Goal: Task Accomplishment & Management: Manage account settings

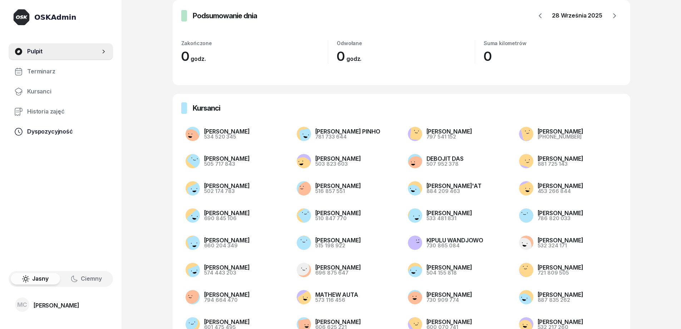
click at [61, 135] on span "Dyspozycyjność" at bounding box center [67, 131] width 80 height 9
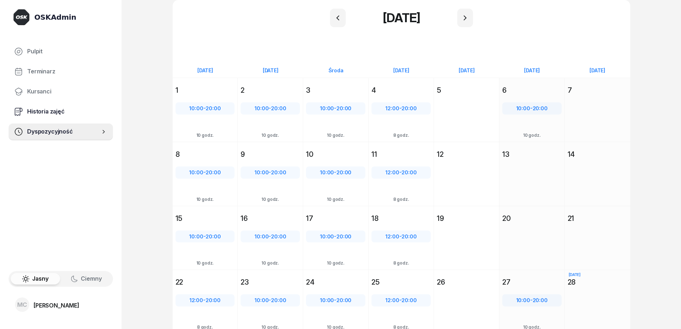
click at [65, 108] on span "Historia zajęć" at bounding box center [67, 111] width 80 height 9
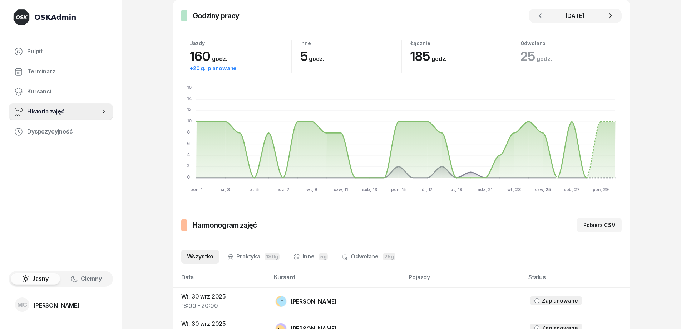
click at [610, 20] on button "button" at bounding box center [610, 16] width 14 height 14
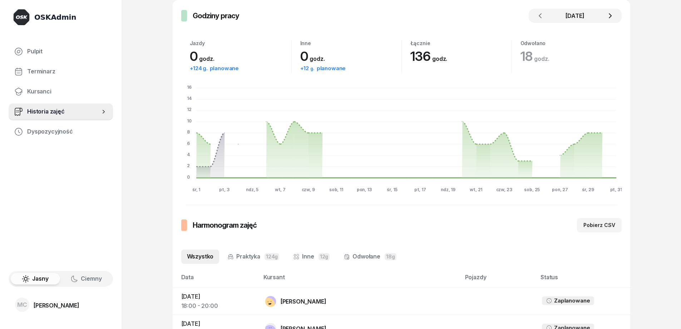
click at [615, 20] on button "button" at bounding box center [610, 16] width 14 height 14
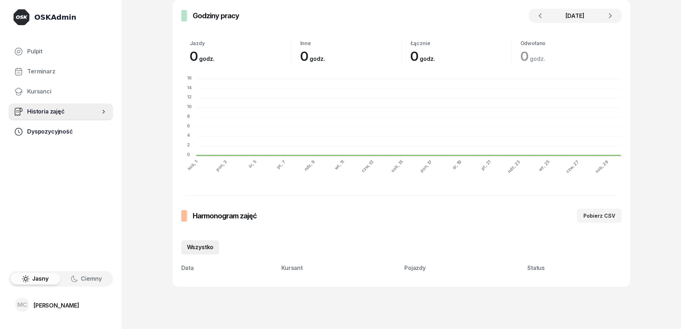
click at [77, 132] on span "Dyspozycyjność" at bounding box center [67, 131] width 80 height 9
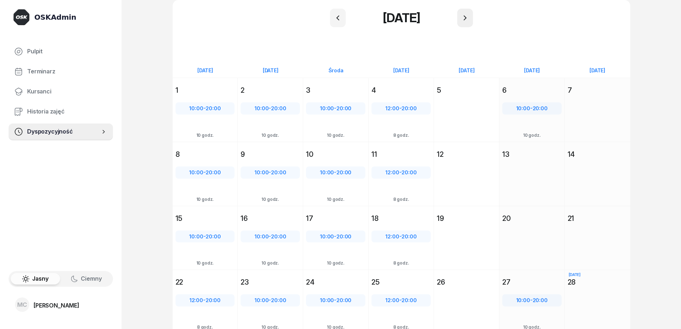
click at [462, 17] on icon "button" at bounding box center [465, 18] width 9 height 9
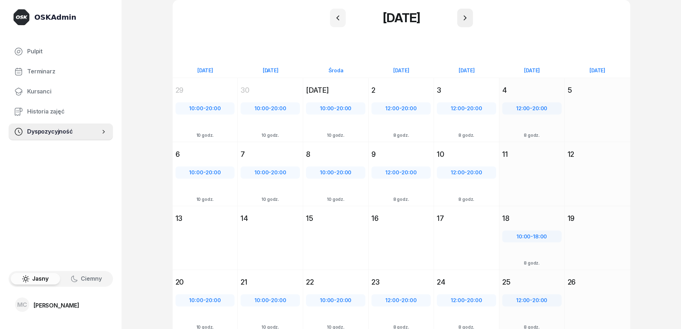
click at [470, 20] on icon "button" at bounding box center [465, 18] width 9 height 9
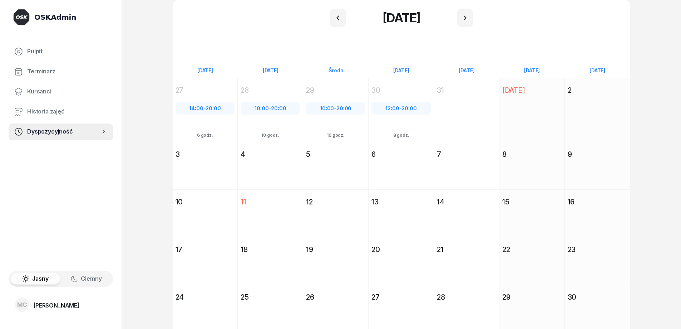
scroll to position [3, 0]
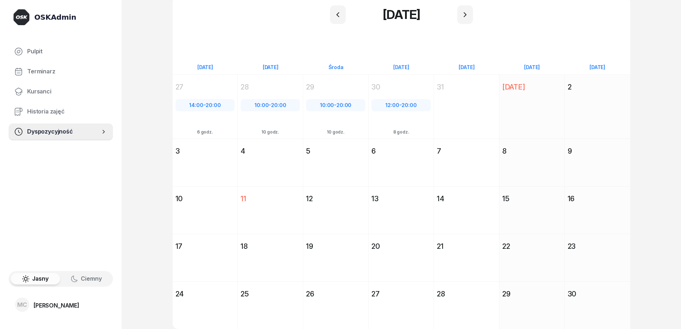
click at [275, 155] on div "4" at bounding box center [270, 151] width 59 height 10
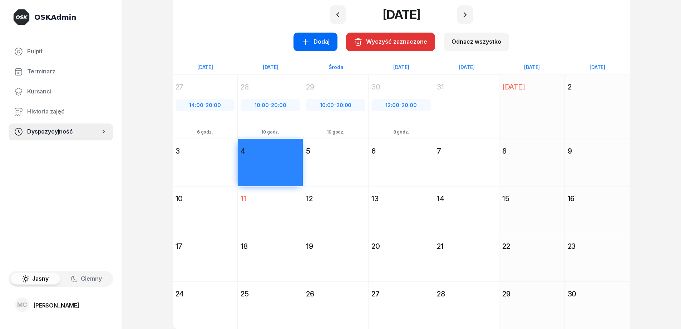
click at [307, 38] on icon "button" at bounding box center [306, 42] width 9 height 9
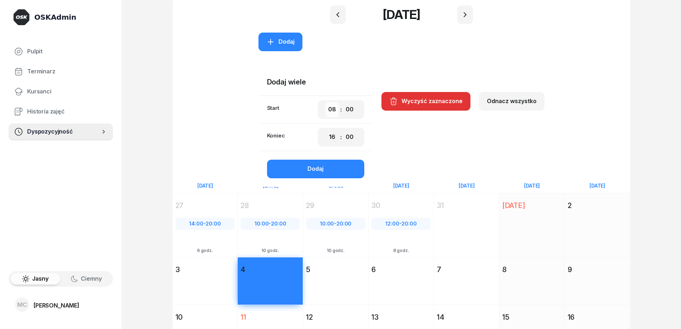
click at [333, 113] on select "00 01 02 03 04 05 06 07 08 09 10 11 12 13 14 15 16 17 18 19 20 21 22 23" at bounding box center [332, 109] width 14 height 15
click at [326, 102] on select "00 01 02 03 04 05 06 07 08 09 10 11 12 13 14 15 16 17 18 19 20 21 22 23" at bounding box center [332, 109] width 14 height 15
click at [331, 109] on select "00 01 02 03 04 05 06 07 08 09 10 11 12 13 14 15 16 17 18 19 20 21 22 23" at bounding box center [332, 109] width 14 height 15
select select "10"
click at [326, 102] on select "00 01 02 03 04 05 06 07 08 09 10 11 12 13 14 15 16 17 18 19 20 21 22 23" at bounding box center [332, 109] width 14 height 15
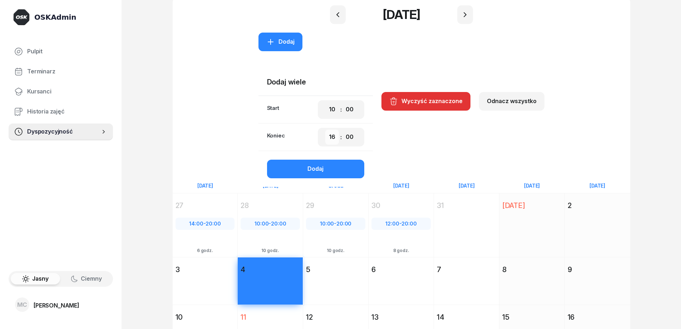
click at [327, 140] on select "00 01 02 03 04 05 06 07 08 09 10 11 12 13 14 15 16 17 18 19 20 21 22 23" at bounding box center [332, 136] width 14 height 15
click at [329, 137] on select "00 01 02 03 04 05 06 07 08 09 10 11 12 13 14 15 16 17 18 19 20 21 22 23" at bounding box center [332, 136] width 14 height 15
click at [331, 137] on select "00 01 02 03 04 05 06 07 08 09 10 11 12 13 14 15 16 17 18 19 20 21 22 23" at bounding box center [332, 136] width 14 height 15
select select "18"
click at [326, 129] on select "00 01 02 03 04 05 06 07 08 09 10 11 12 13 14 15 16 17 18 19 20 21 22 23" at bounding box center [332, 136] width 14 height 15
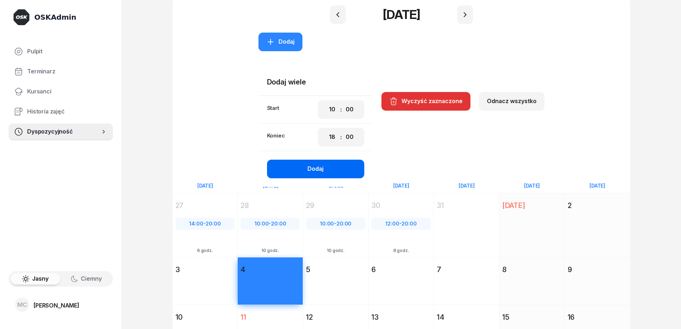
click at [338, 167] on button "Dodaj" at bounding box center [315, 169] width 97 height 19
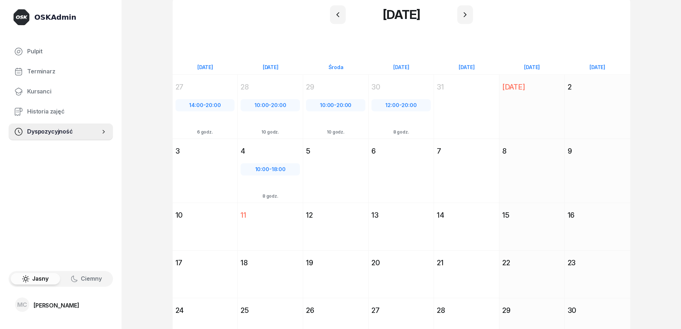
scroll to position [20, 0]
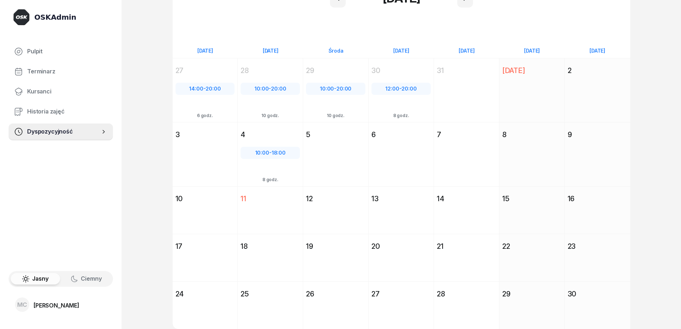
click at [197, 140] on div "3" at bounding box center [205, 134] width 65 height 13
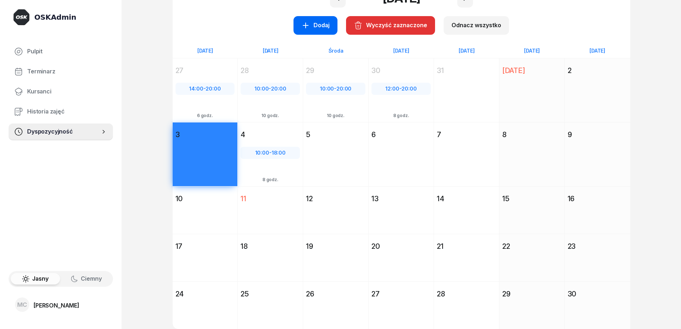
click at [318, 22] on div "Dodaj" at bounding box center [316, 25] width 28 height 9
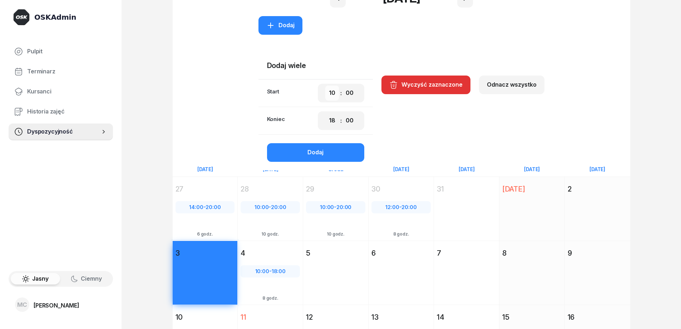
click at [331, 93] on select "00 01 02 03 04 05 06 07 08 09 10 11 12 13 14 15 16 17 18 19 20 21 22 23" at bounding box center [332, 92] width 14 height 15
click at [326, 85] on select "00 01 02 03 04 05 06 07 08 09 10 11 12 13 14 15 16 17 18 19 20 21 22 23" at bounding box center [332, 92] width 14 height 15
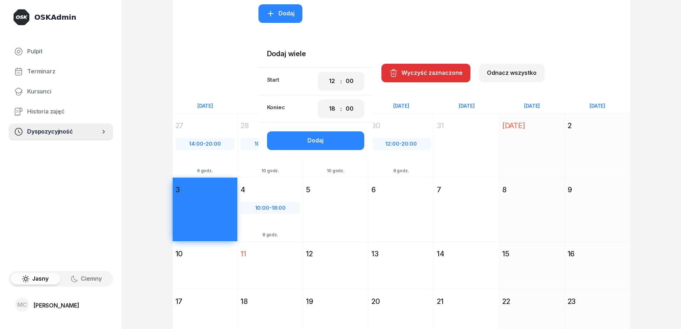
scroll to position [91, 0]
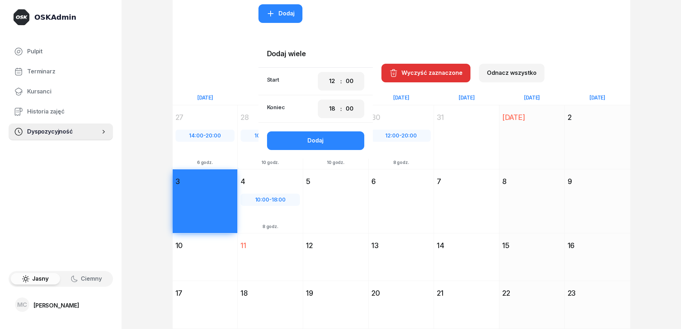
click at [160, 147] on div "OSKAdmin Pulpit Terminarz Kursanci Historia zajęć Dyspozycyjność Jasny Ciemny M…" at bounding box center [340, 142] width 681 height 467
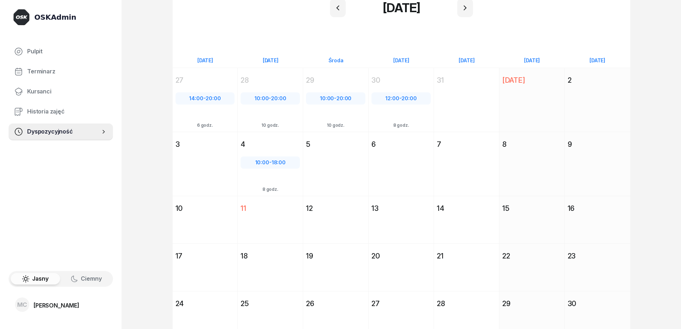
scroll to position [20, 0]
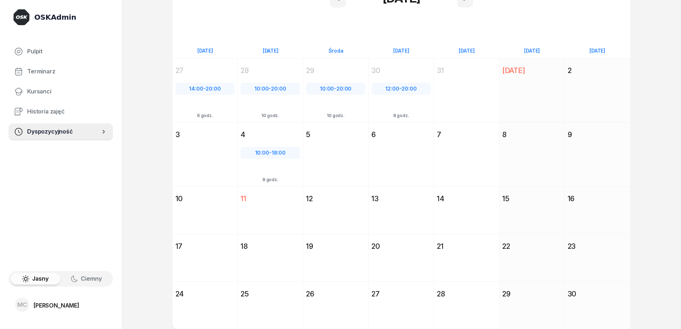
click at [339, 158] on div "[DATE] Śr [DATE] 5" at bounding box center [335, 154] width 65 height 64
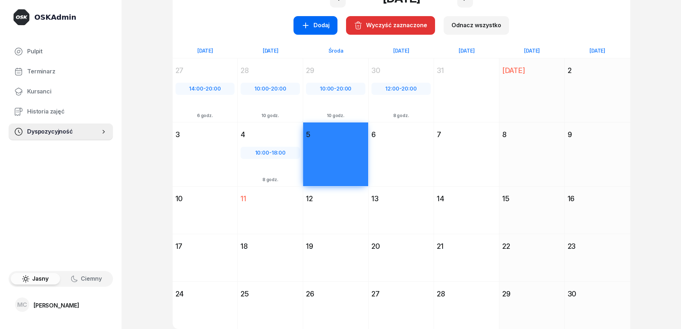
click at [318, 26] on div "Dodaj" at bounding box center [316, 25] width 28 height 9
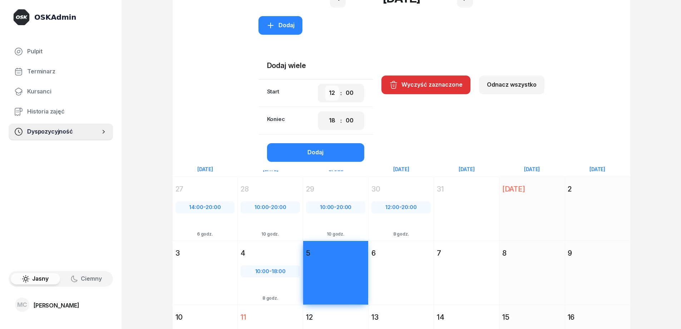
click at [336, 91] on select "00 01 02 03 04 05 06 07 08 09 10 11 12 13 14 15 16 17 18 19 20 21 22 23" at bounding box center [332, 92] width 14 height 15
select select "16"
click at [326, 85] on select "00 01 02 03 04 05 06 07 08 09 10 11 12 13 14 15 16 17 18 19 20 21 22 23" at bounding box center [332, 92] width 14 height 15
click at [332, 122] on select "00 01 02 03 04 05 06 07 08 09 10 11 12 13 14 15 16 17 18 19 20 21 22 23" at bounding box center [332, 120] width 14 height 15
select select "20"
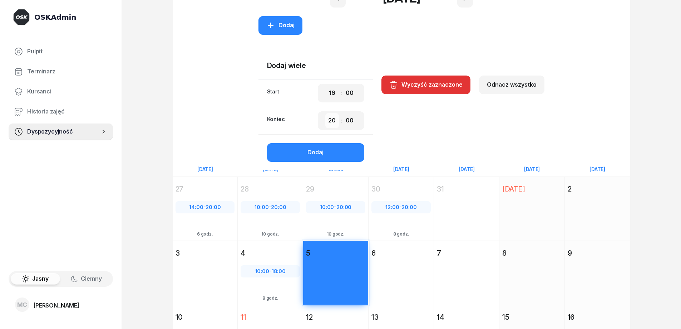
click at [326, 113] on select "00 01 02 03 04 05 06 07 08 09 10 11 12 13 14 15 16 17 18 19 20 21 22 23" at bounding box center [332, 120] width 14 height 15
click at [325, 150] on button "Dodaj" at bounding box center [315, 152] width 97 height 19
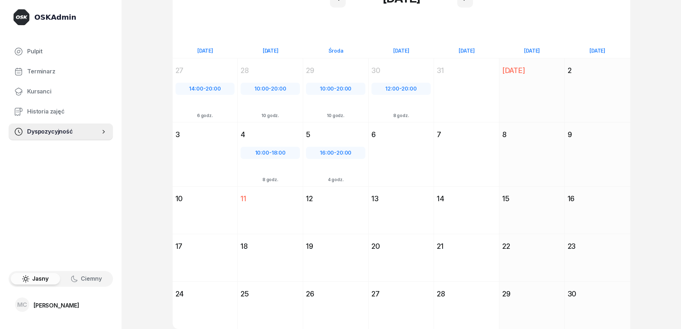
click at [397, 152] on div "[DATE] Cz [DATE] 6" at bounding box center [401, 154] width 65 height 64
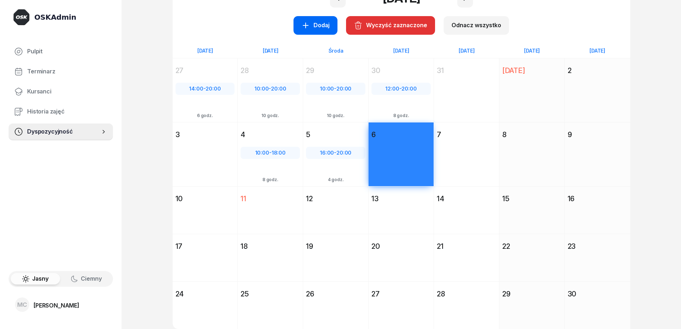
click at [315, 28] on div "Dodaj" at bounding box center [316, 25] width 28 height 9
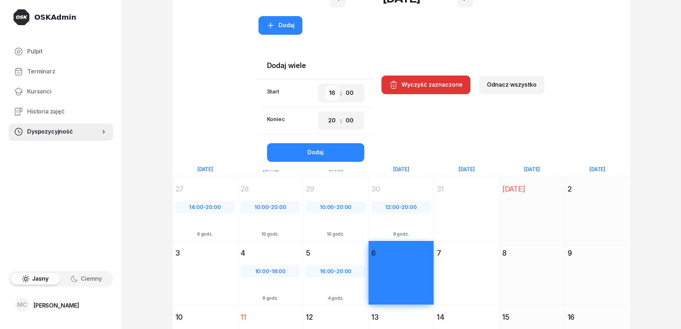
click at [333, 91] on select "00 01 02 03 04 05 06 07 08 09 10 11 12 13 14 15 16 17 18 19 20 21 22 23" at bounding box center [332, 92] width 14 height 15
click at [326, 85] on select "00 01 02 03 04 05 06 07 08 09 10 11 12 13 14 15 16 17 18 19 20 21 22 23" at bounding box center [332, 92] width 14 height 15
click at [346, 150] on button "Dodaj" at bounding box center [315, 152] width 97 height 19
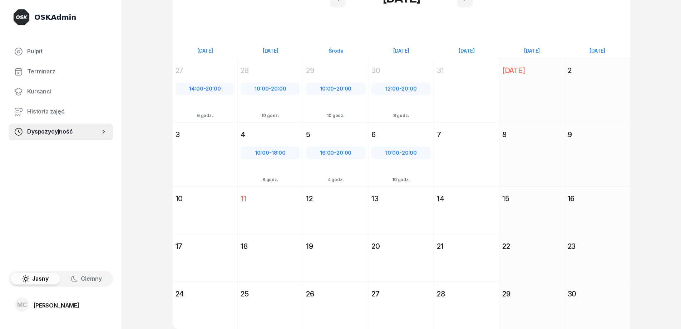
click at [206, 209] on div "[DATE] [PERSON_NAME] [DATE] 10" at bounding box center [205, 210] width 65 height 48
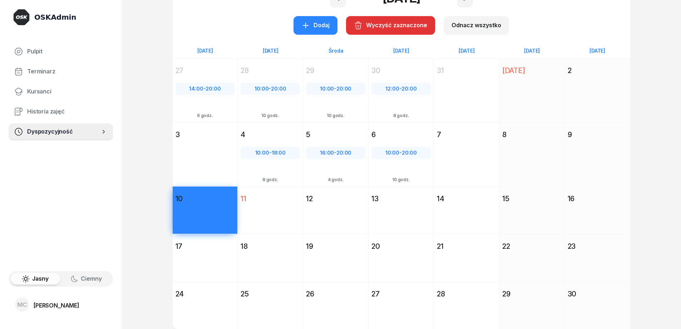
click at [341, 204] on div "12" at bounding box center [335, 198] width 65 height 13
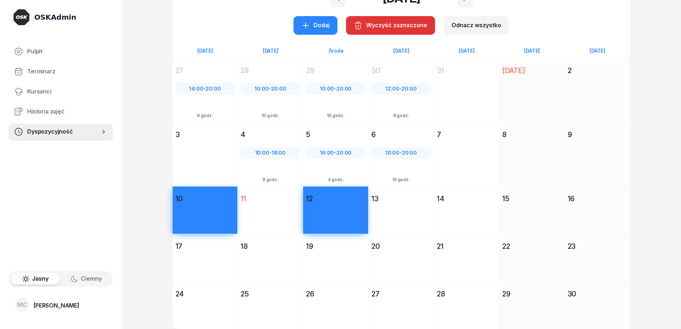
click at [412, 202] on div "13" at bounding box center [401, 199] width 59 height 10
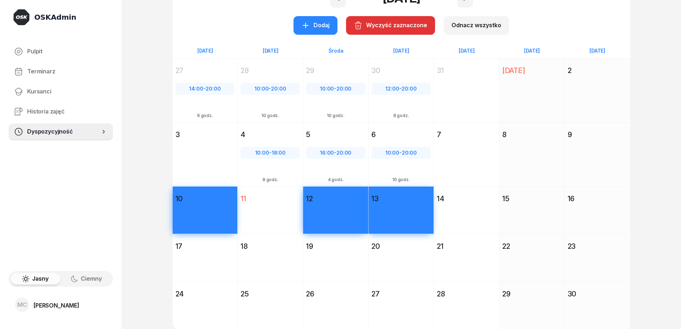
click at [318, 26] on div "Dodaj" at bounding box center [316, 25] width 28 height 9
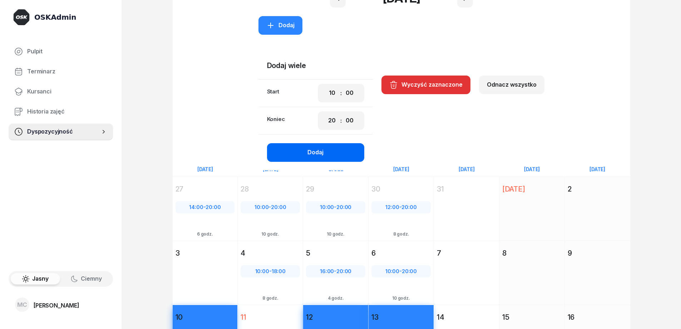
click at [339, 156] on button "Dodaj" at bounding box center [315, 152] width 97 height 19
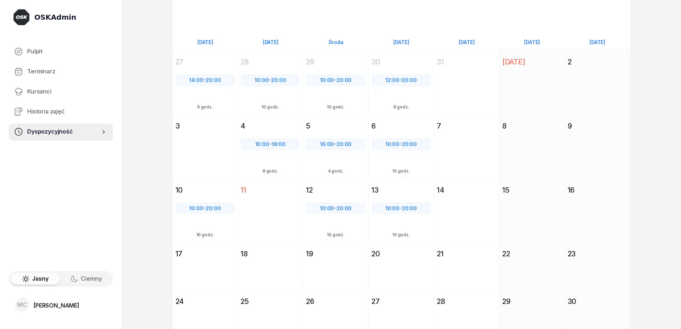
scroll to position [36, 0]
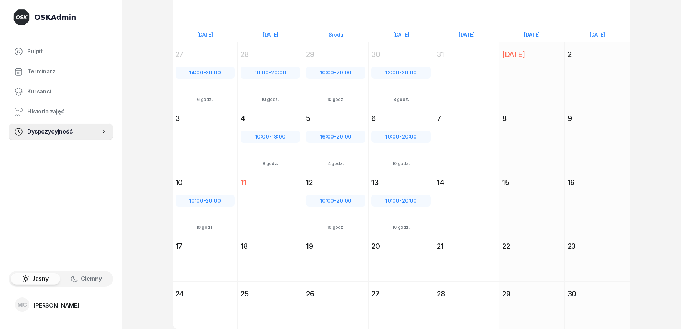
click at [424, 153] on div "[DATE] Cz [DATE] 6 10:00 - 20:00 10 godz." at bounding box center [401, 138] width 65 height 64
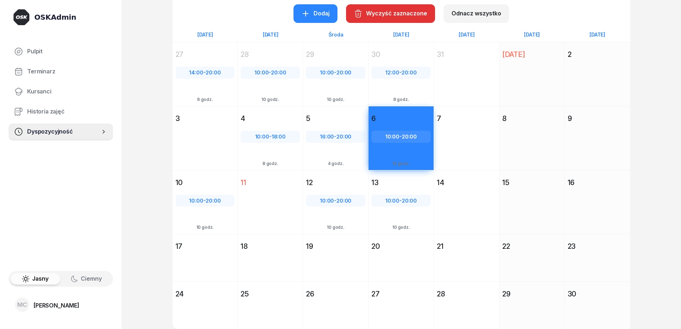
click at [408, 202] on div "[DATE] Cz [DATE] 13 10:00 - 20:00 10 godz." at bounding box center [401, 202] width 65 height 64
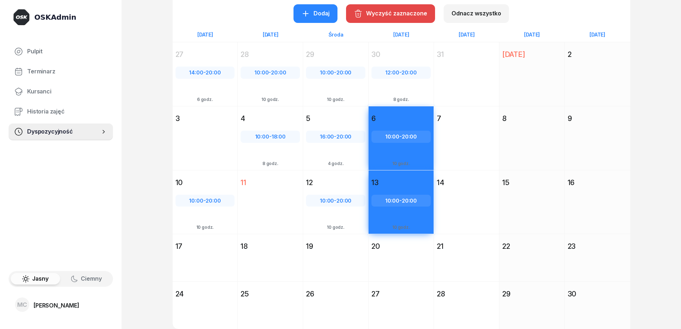
click at [382, 18] on div "Wyczyść zaznaczone" at bounding box center [390, 13] width 73 height 9
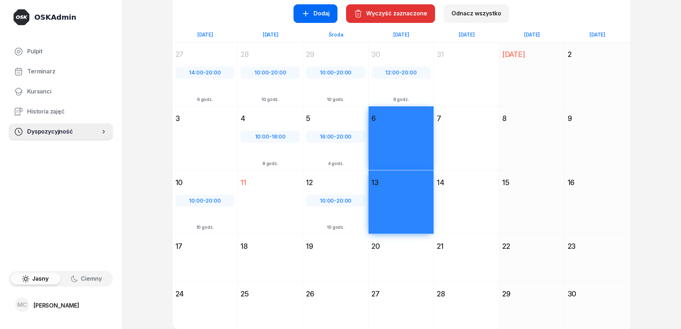
click at [305, 9] on button "Dodaj" at bounding box center [316, 13] width 44 height 19
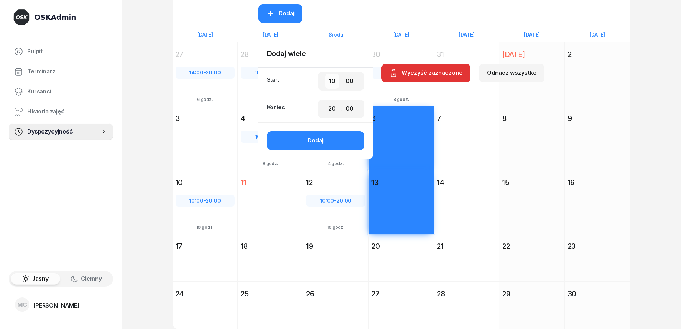
click at [333, 81] on select "00 01 02 03 04 05 06 07 08 09 10 11 12 13 14 15 16 17 18 19 20 21 22 23" at bounding box center [332, 81] width 14 height 15
click at [326, 74] on select "00 01 02 03 04 05 06 07 08 09 10 11 12 13 14 15 16 17 18 19 20 21 22 23" at bounding box center [332, 81] width 14 height 15
click at [344, 143] on button "Dodaj" at bounding box center [315, 140] width 97 height 19
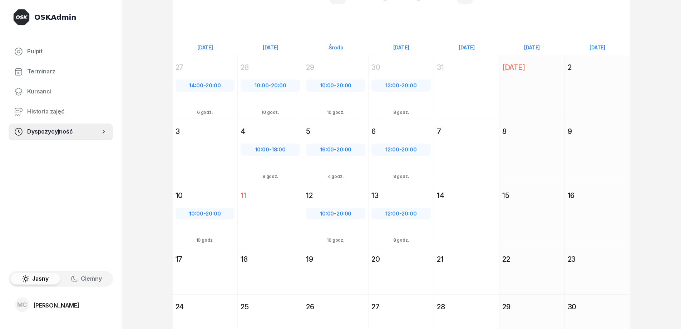
scroll to position [36, 0]
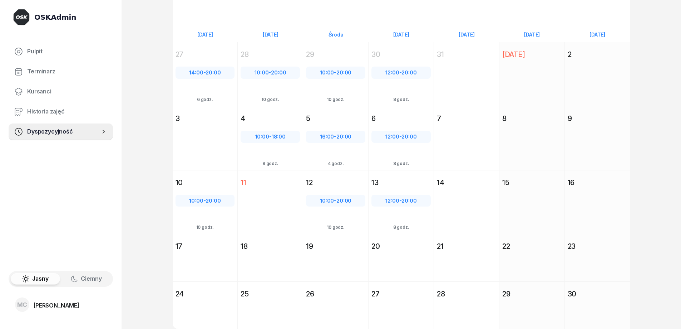
click at [474, 142] on div "[DATE] Pt [DATE] 7" at bounding box center [466, 138] width 65 height 64
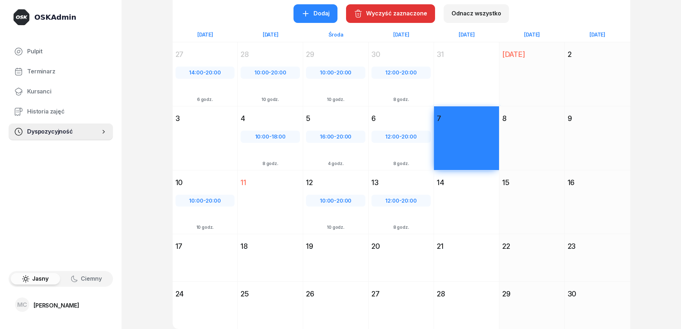
click at [473, 204] on div "[DATE] Pt [DATE] 14" at bounding box center [466, 202] width 65 height 64
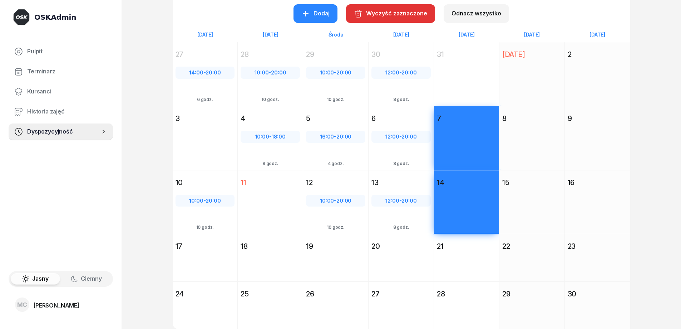
click at [537, 149] on div "[DATE] So [DATE] 8" at bounding box center [532, 138] width 65 height 64
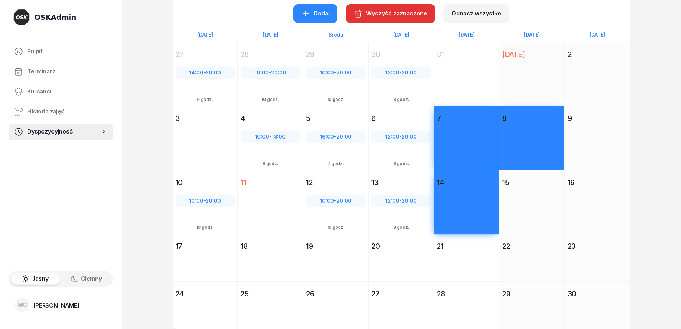
click at [532, 143] on div "[DATE] So [DATE] 8" at bounding box center [532, 138] width 65 height 64
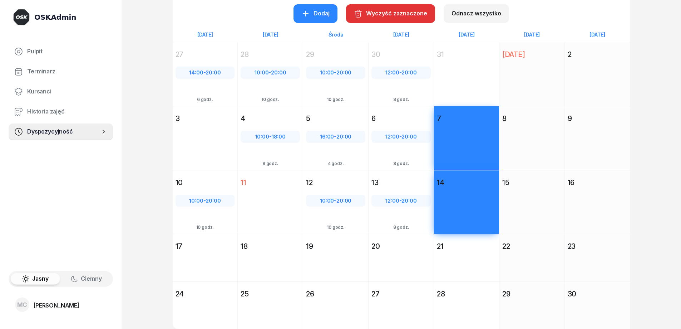
click at [532, 142] on div "[DATE] So [DATE] 8" at bounding box center [532, 138] width 65 height 64
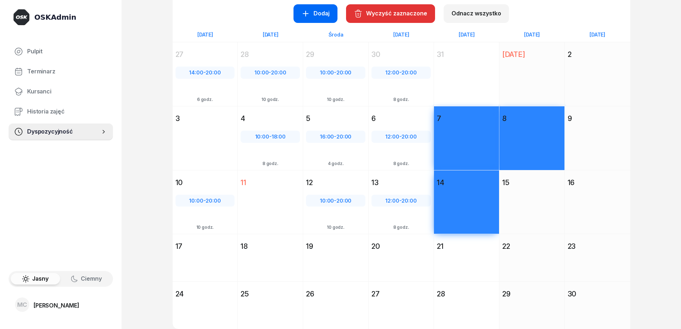
click at [323, 16] on div "Dodaj" at bounding box center [316, 13] width 28 height 9
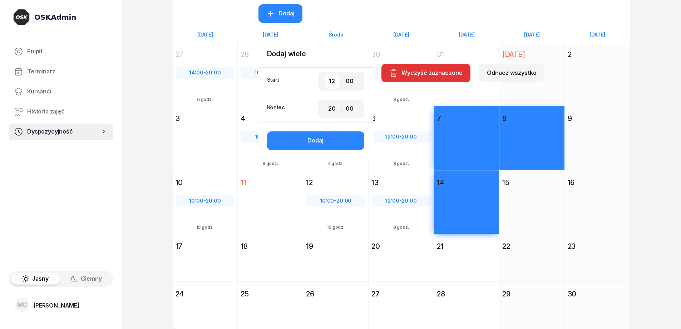
click at [337, 79] on select "00 01 02 03 04 05 06 07 08 09 10 11 12 13 14 15 16 17 18 19 20 21 22 23" at bounding box center [332, 81] width 14 height 15
select select "10"
click at [326, 74] on select "00 01 02 03 04 05 06 07 08 09 10 11 12 13 14 15 16 17 18 19 20 21 22 23" at bounding box center [332, 81] width 14 height 15
click at [354, 142] on button "Dodaj" at bounding box center [315, 140] width 97 height 19
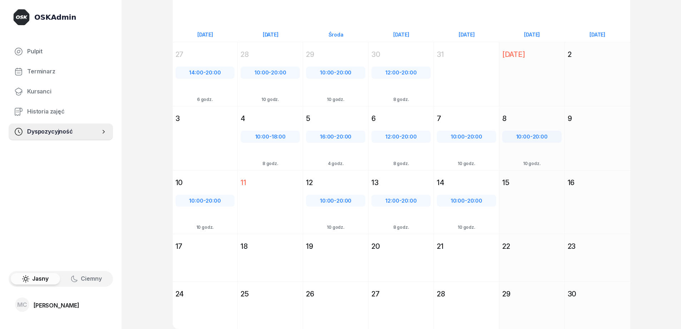
click at [610, 87] on div "[DATE] Nd [DATE] 2" at bounding box center [597, 74] width 65 height 64
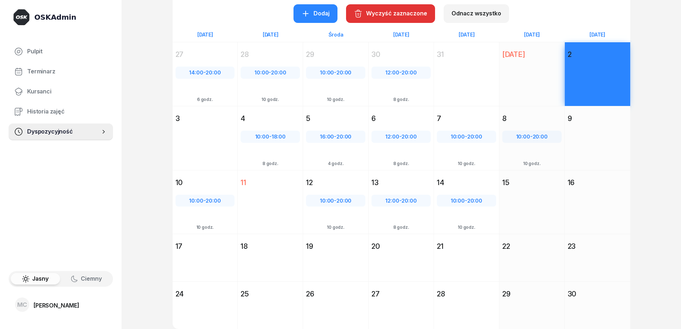
click at [599, 128] on div "[DATE] Nd [DATE] 9" at bounding box center [597, 138] width 65 height 64
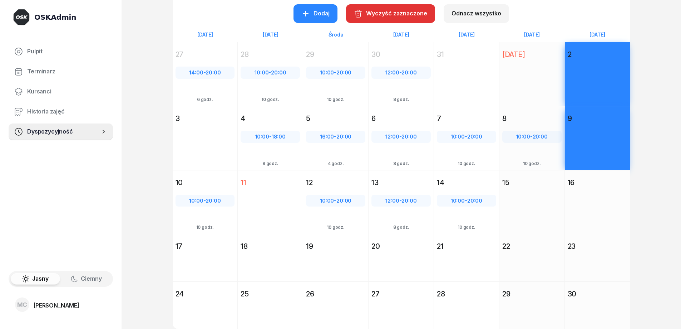
click at [151, 140] on div "OSKAdmin Pulpit Terminarz Kursanci Historia zajęć Dyspozycyjność Jasny Ciemny M…" at bounding box center [340, 146] width 681 height 364
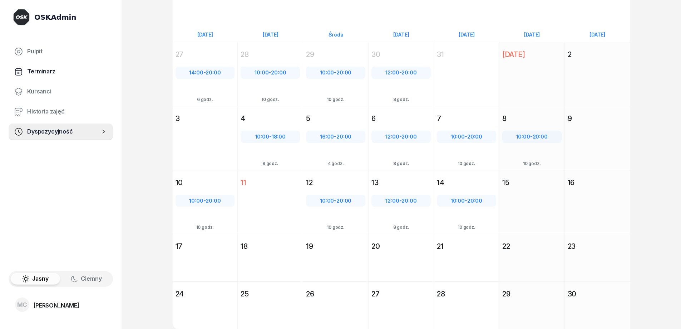
click at [48, 71] on span "Terminarz" at bounding box center [67, 71] width 80 height 9
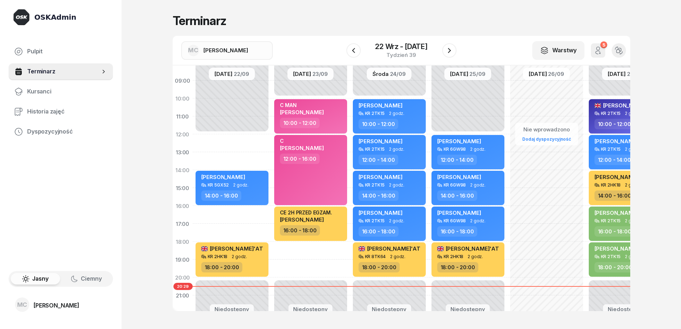
scroll to position [72, 0]
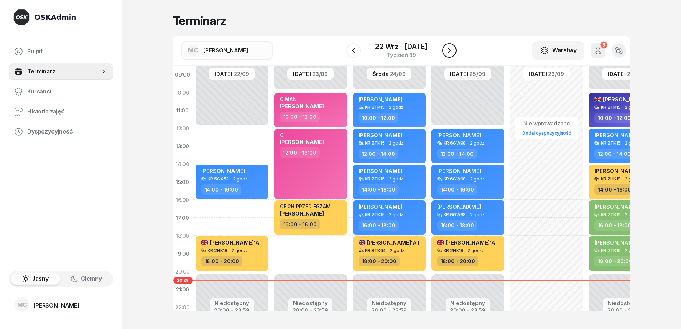
click at [448, 46] on icon "button" at bounding box center [449, 50] width 9 height 9
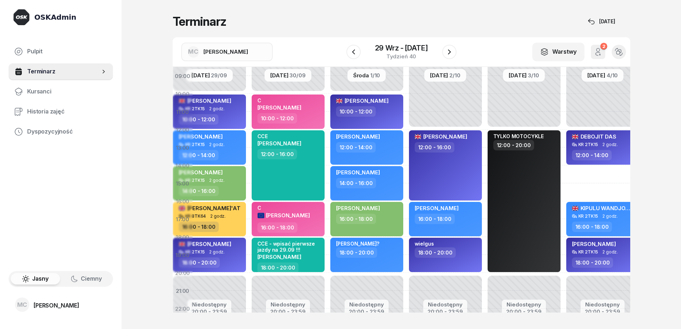
scroll to position [72, 0]
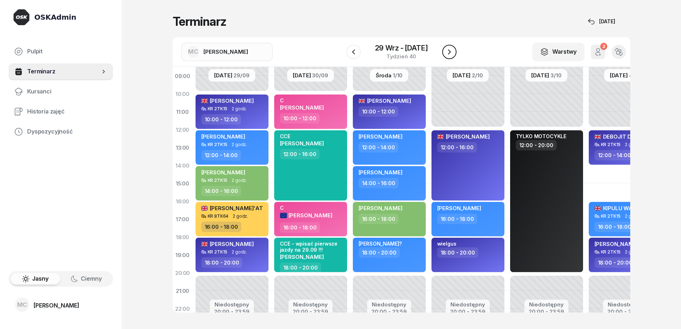
click at [449, 46] on button "button" at bounding box center [449, 52] width 14 height 14
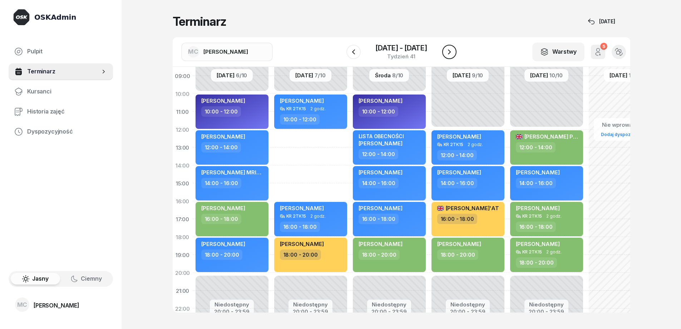
click at [450, 53] on icon "button" at bounding box center [449, 52] width 9 height 9
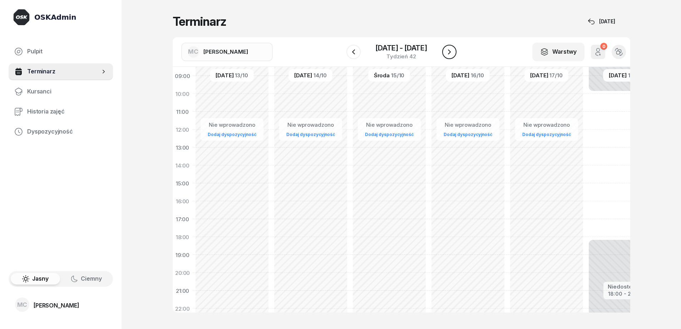
click at [450, 55] on icon "button" at bounding box center [449, 52] width 9 height 9
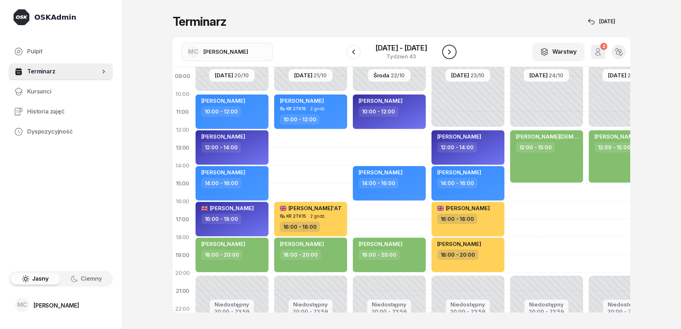
click at [451, 54] on icon "button" at bounding box center [449, 52] width 9 height 9
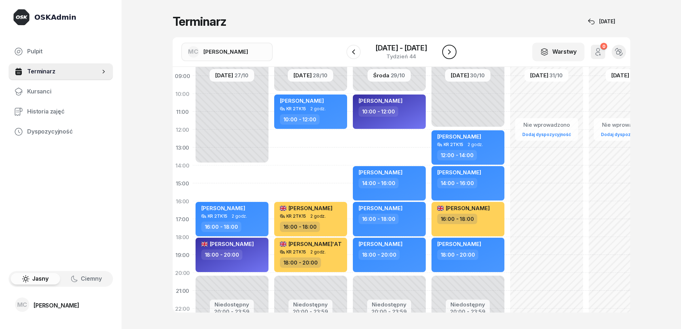
click at [451, 51] on icon "button" at bounding box center [449, 52] width 9 height 9
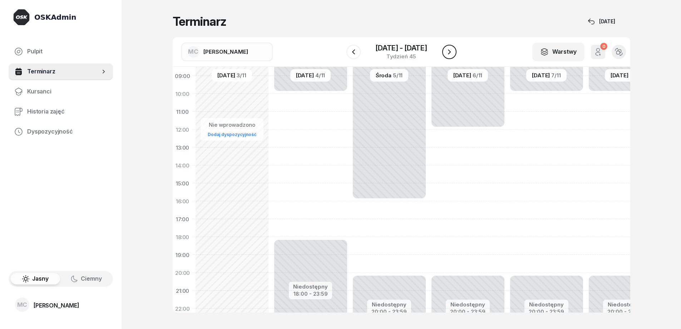
click at [453, 50] on icon "button" at bounding box center [449, 52] width 9 height 9
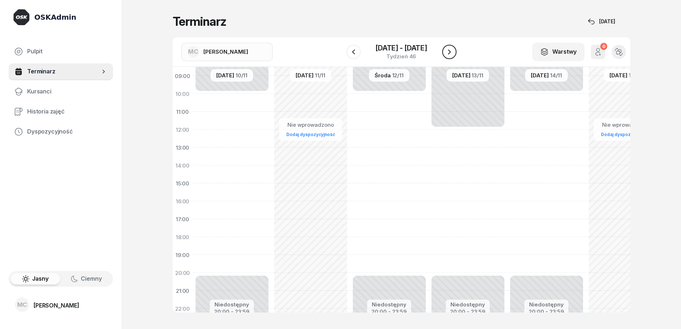
click at [452, 53] on icon "button" at bounding box center [449, 52] width 9 height 9
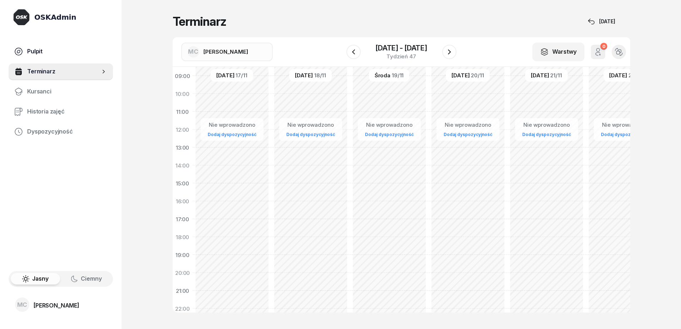
click at [66, 43] on link "Pulpit" at bounding box center [61, 51] width 104 height 17
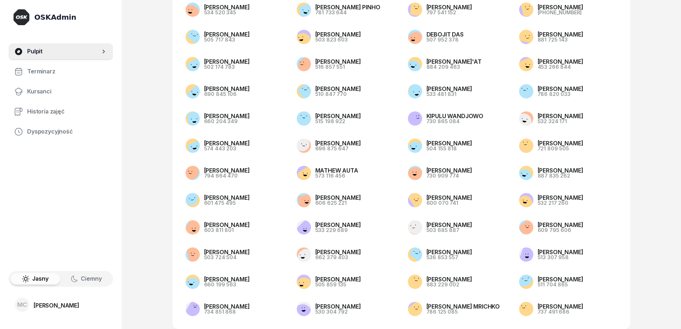
scroll to position [126, 0]
click at [54, 111] on span "Historia zajęć" at bounding box center [67, 111] width 80 height 9
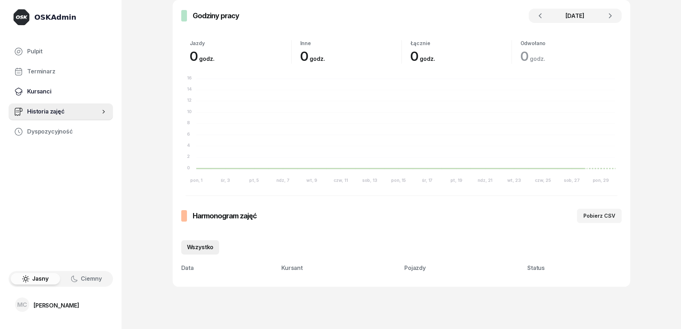
click at [48, 89] on span "Kursanci" at bounding box center [67, 91] width 80 height 9
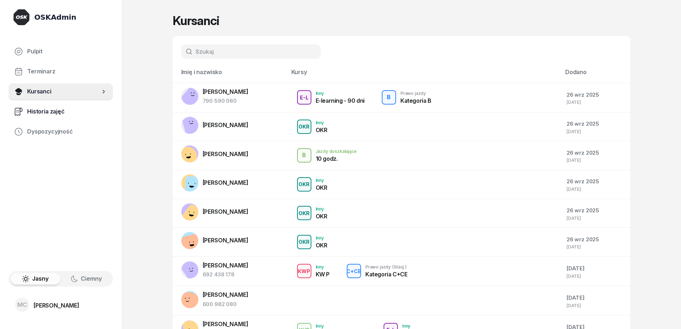
click at [57, 114] on span "Historia zajęć" at bounding box center [67, 111] width 80 height 9
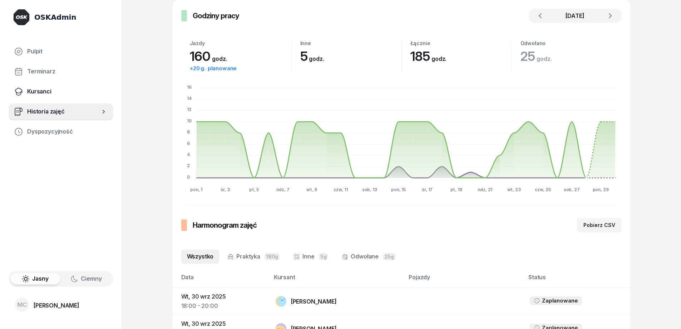
click at [61, 92] on span "Kursanci" at bounding box center [67, 91] width 80 height 9
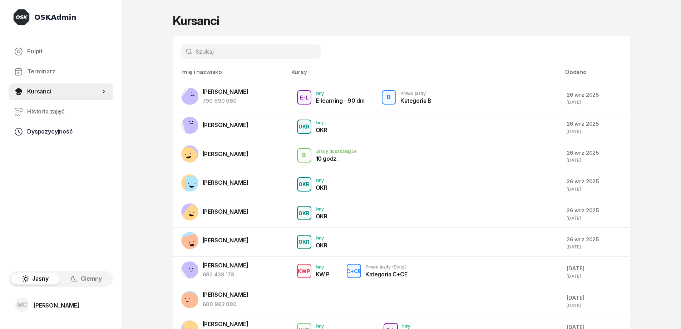
click at [70, 128] on span "Dyspozycyjność" at bounding box center [67, 131] width 80 height 9
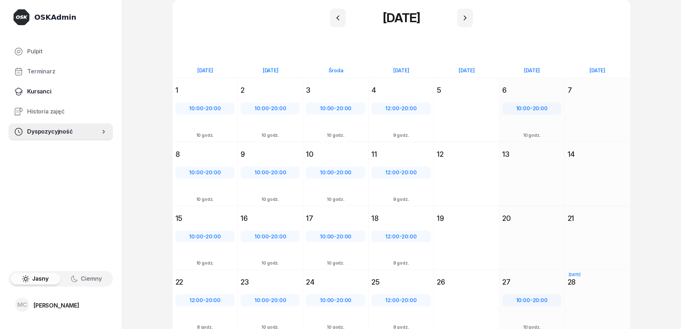
click at [52, 85] on link "Kursanci" at bounding box center [61, 91] width 104 height 17
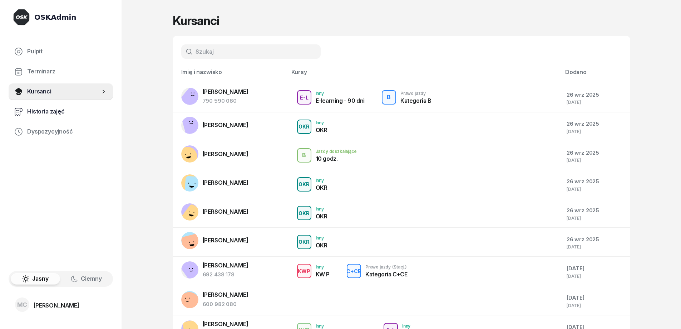
click at [63, 106] on link "Historia zajęć" at bounding box center [61, 111] width 104 height 17
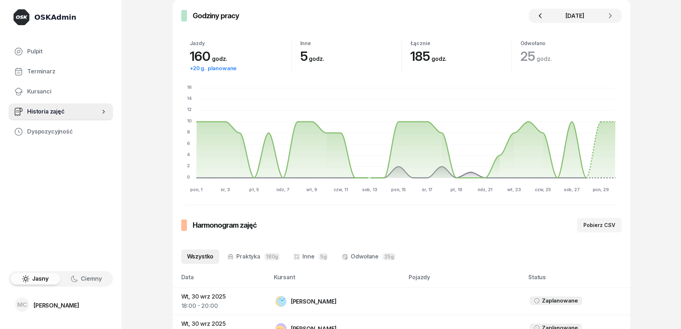
click at [543, 15] on icon "button" at bounding box center [540, 15] width 9 height 9
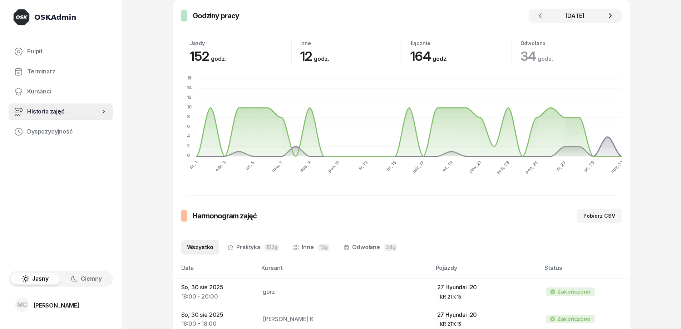
click at [610, 17] on icon "button" at bounding box center [610, 15] width 3 height 5
